Goal: Task Accomplishment & Management: Manage account settings

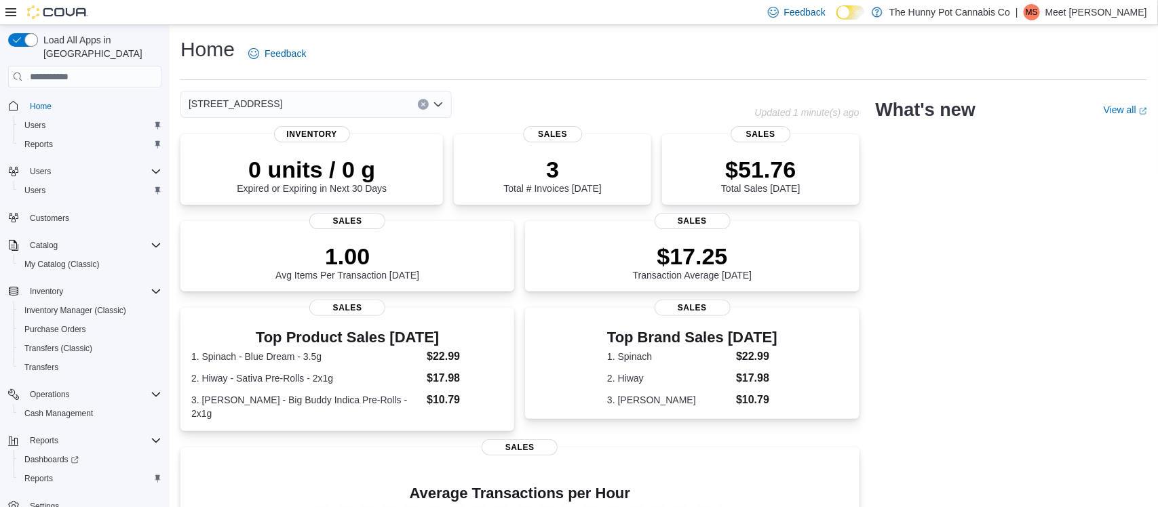
click at [1121, 12] on p "Meet [PERSON_NAME]" at bounding box center [1096, 12] width 102 height 16
click at [1064, 139] on button "Sign Out" at bounding box center [1080, 130] width 125 height 22
